Goal: Communication & Community: Share content

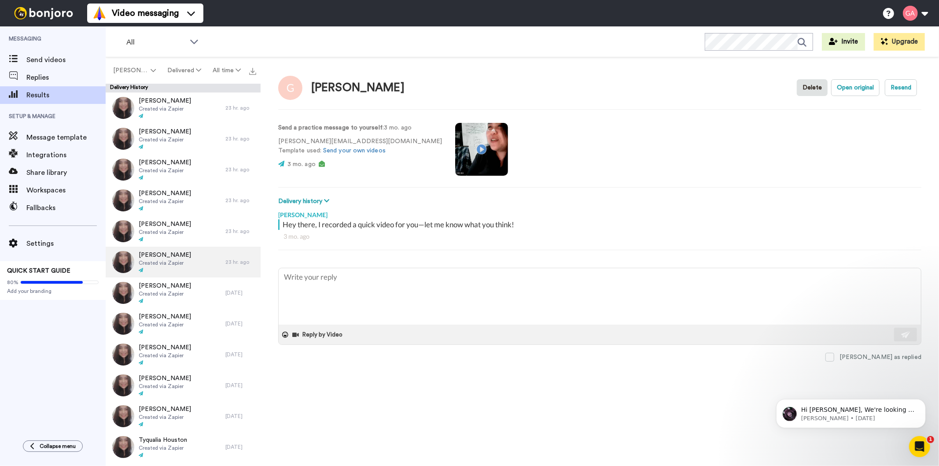
type textarea "x"
click at [33, 55] on span "Send videos" at bounding box center [65, 60] width 79 height 11
